Goal: Find specific page/section: Find specific page/section

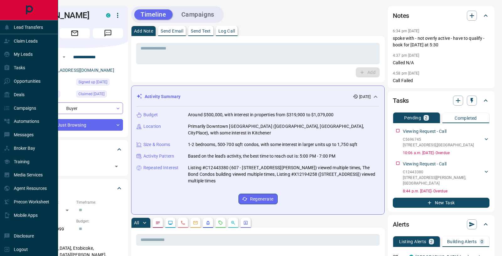
scroll to position [458, 0]
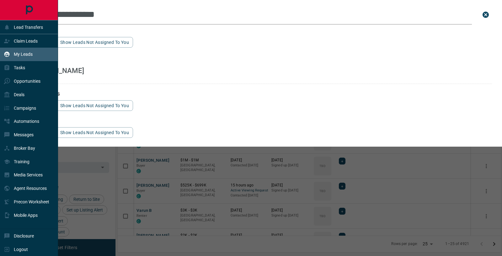
scroll to position [201, 384]
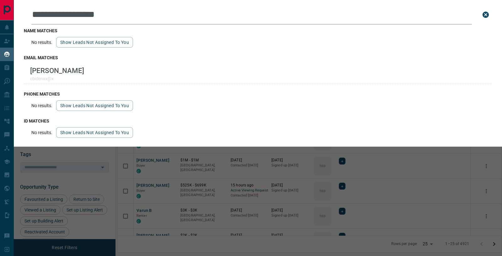
click at [491, 16] on button "close search bar" at bounding box center [486, 14] width 13 height 13
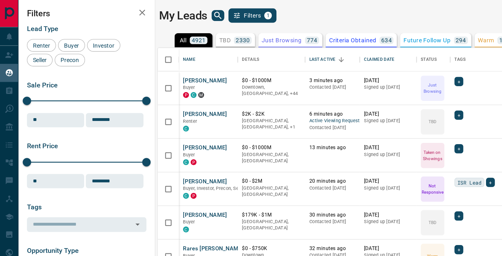
scroll to position [201, 384]
